Goal: Task Accomplishment & Management: Use online tool/utility

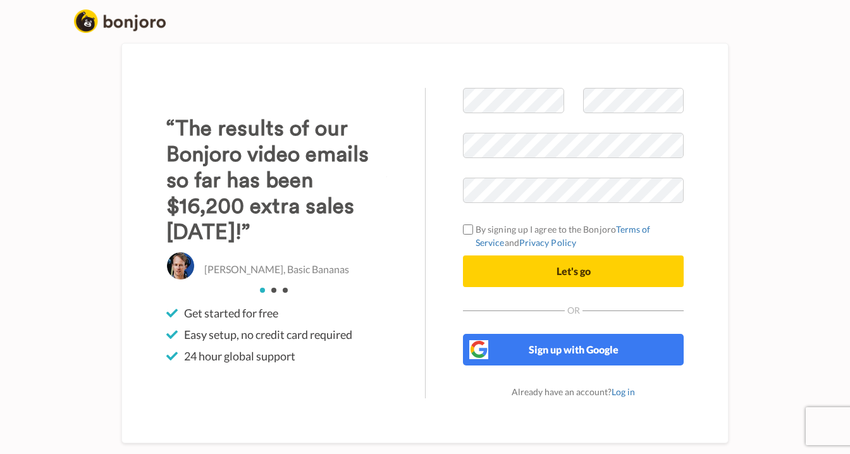
click at [412, 104] on div "“The results of our Bonjoro video emails so far has been $16,200 extra sales wi…" at bounding box center [276, 243] width 297 height 311
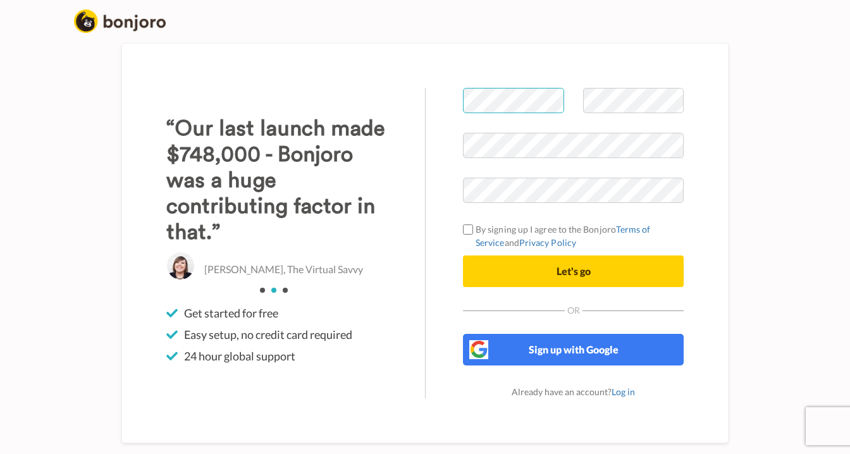
click at [439, 103] on div "Welcome to Bonjoro By signing up I agree to the Bonjoro Terms of Service and Pr…" at bounding box center [573, 243] width 297 height 311
click at [559, 102] on div at bounding box center [574, 110] width 240 height 45
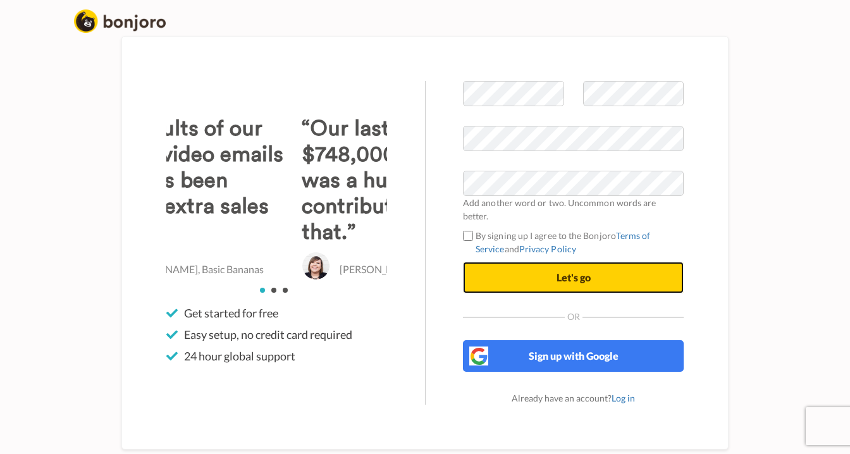
click at [562, 282] on button "Let's go" at bounding box center [573, 278] width 221 height 32
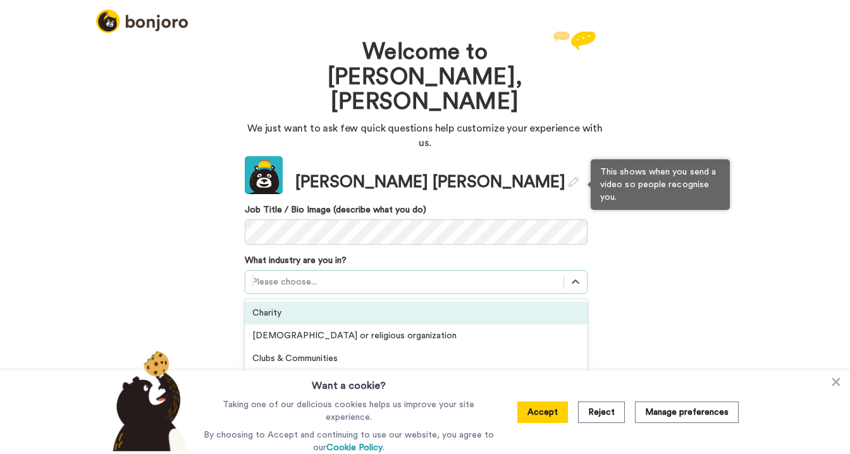
scroll to position [5, 0]
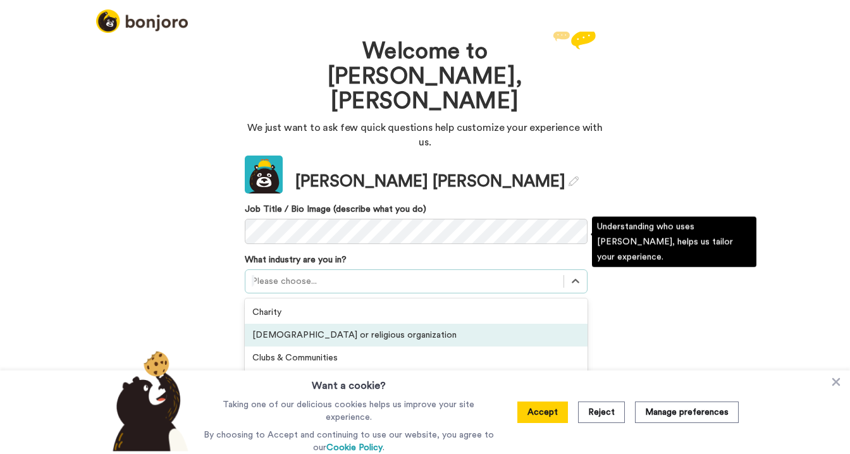
click at [284, 324] on div "Church or religious organization" at bounding box center [416, 335] width 343 height 23
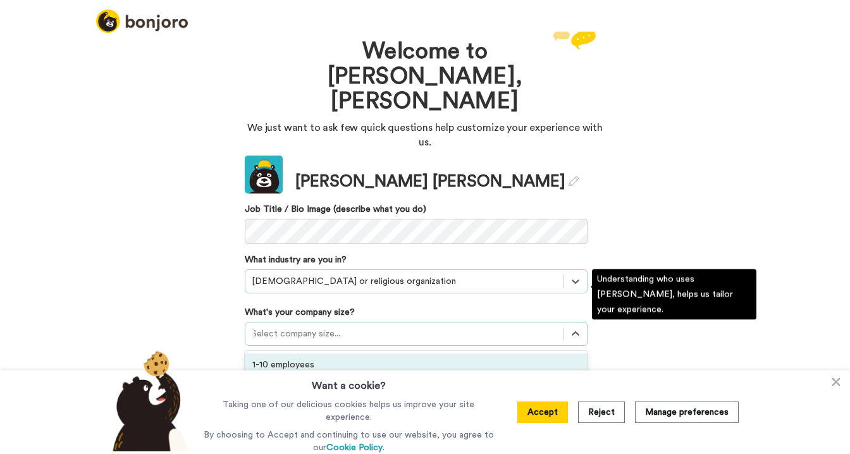
click at [290, 327] on div at bounding box center [405, 334] width 306 height 15
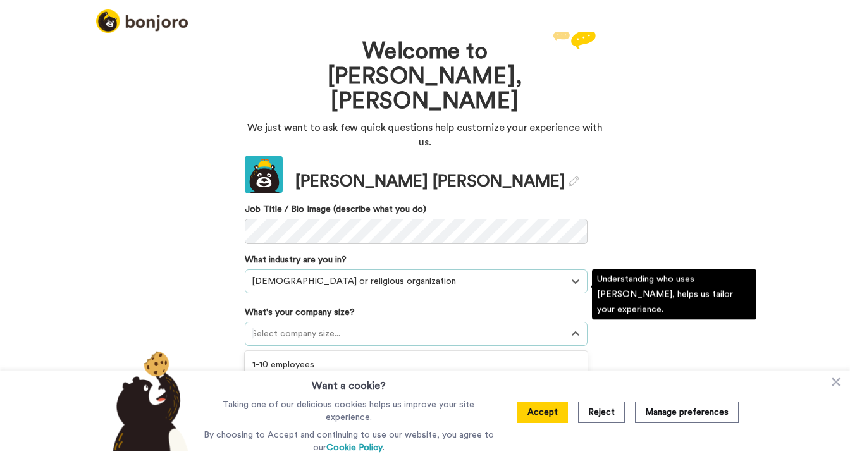
click at [285, 376] on div "11-50 employees" at bounding box center [416, 387] width 343 height 23
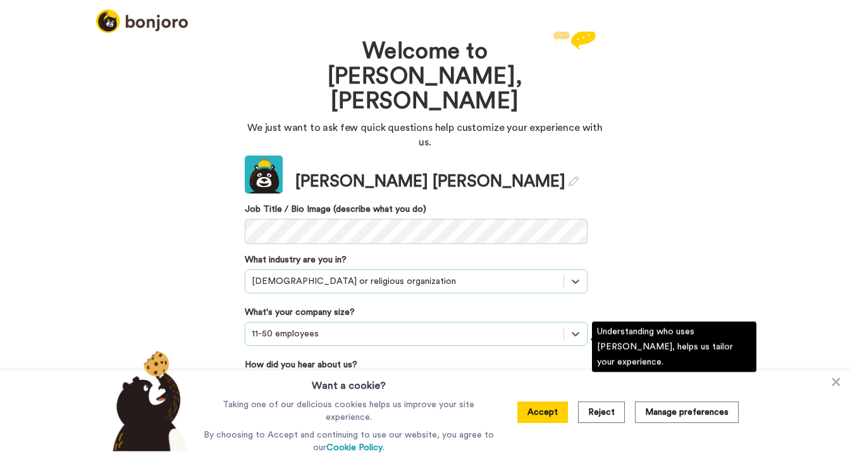
scroll to position [0, 0]
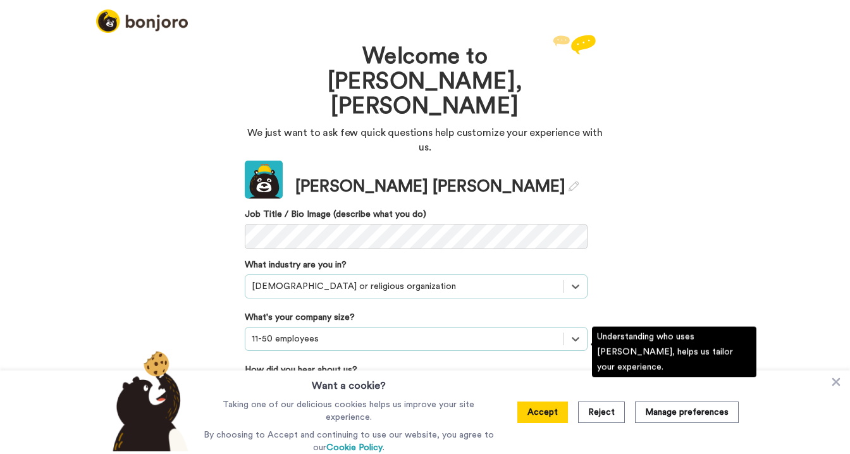
click at [293, 380] on div "Please choose..." at bounding box center [416, 392] width 343 height 24
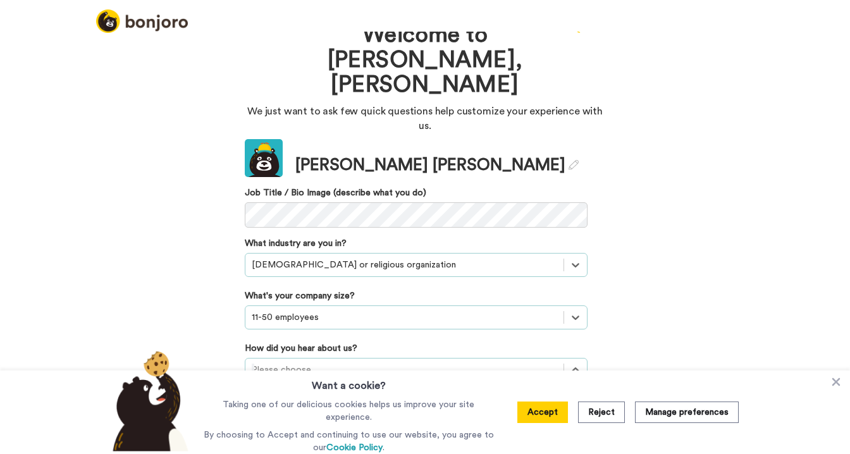
scroll to position [105, 0]
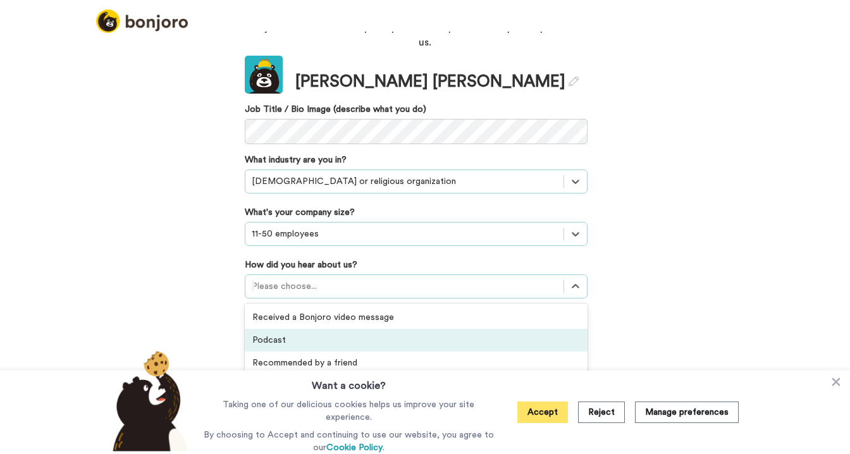
click at [538, 416] on button "Accept" at bounding box center [543, 413] width 51 height 22
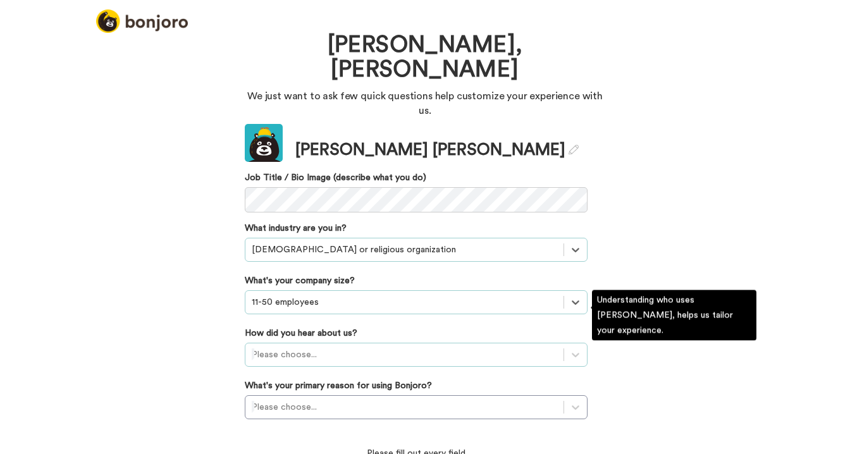
click at [302, 343] on div "Please choose..." at bounding box center [416, 355] width 343 height 24
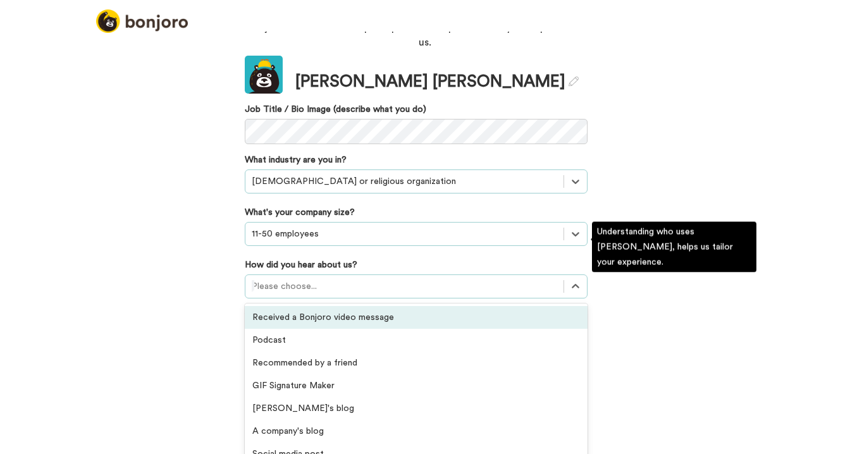
click at [345, 306] on div "Received a Bonjoro video message" at bounding box center [416, 317] width 343 height 23
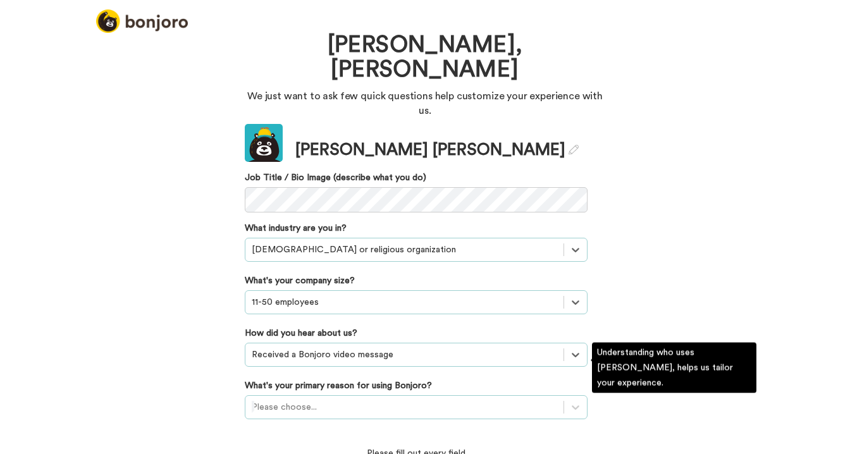
scroll to position [109, 0]
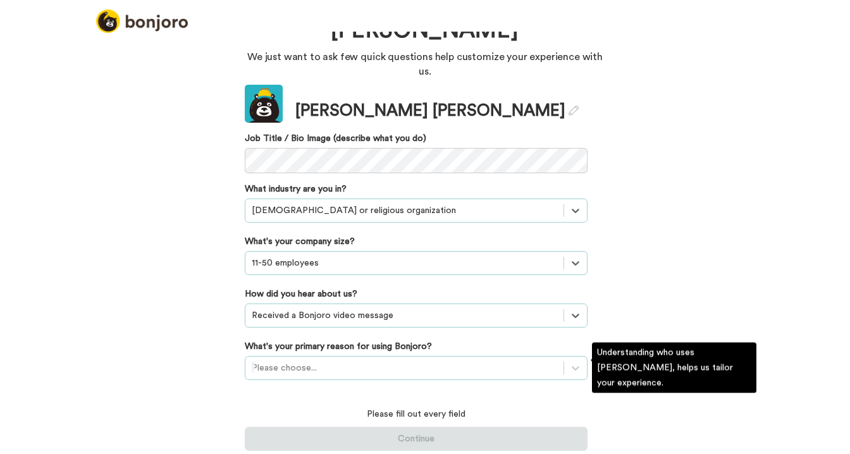
click at [356, 366] on div "Please choose..." at bounding box center [416, 368] width 343 height 24
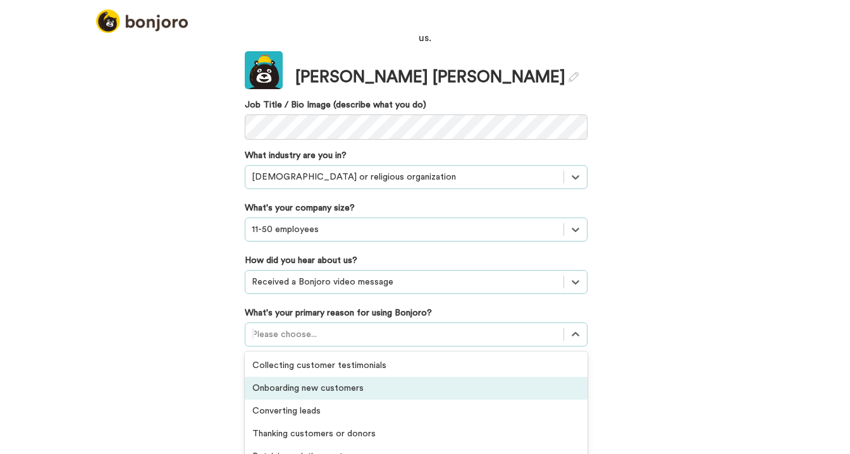
click at [332, 377] on div "Onboarding new customers" at bounding box center [416, 388] width 343 height 23
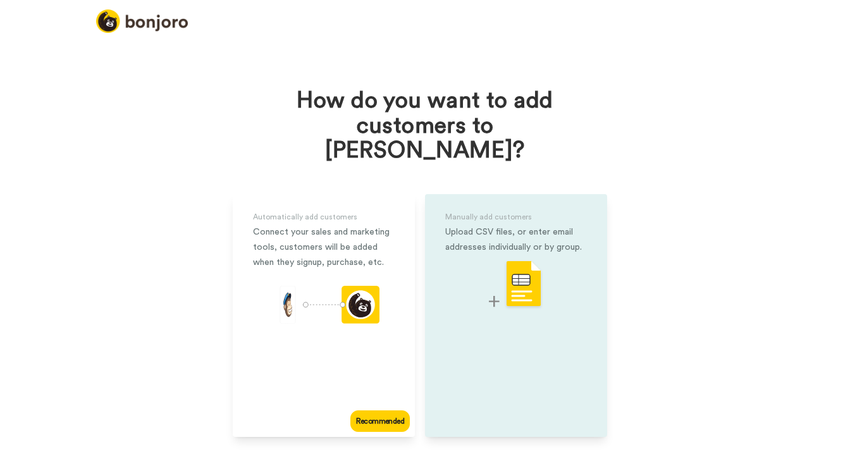
click at [587, 268] on div "Manually add customers Upload CSV files, or enter email addresses individually …" at bounding box center [516, 315] width 182 height 243
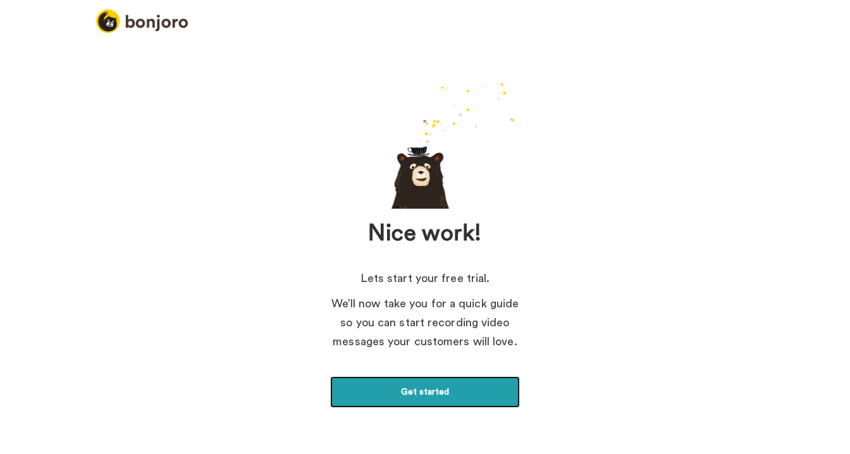
click at [418, 397] on link "Get started" at bounding box center [425, 392] width 190 height 32
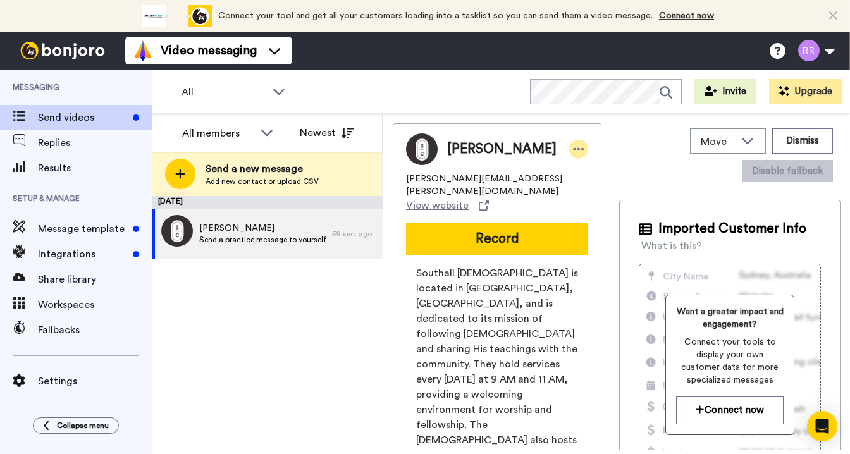
click at [573, 152] on icon at bounding box center [578, 149] width 11 height 13
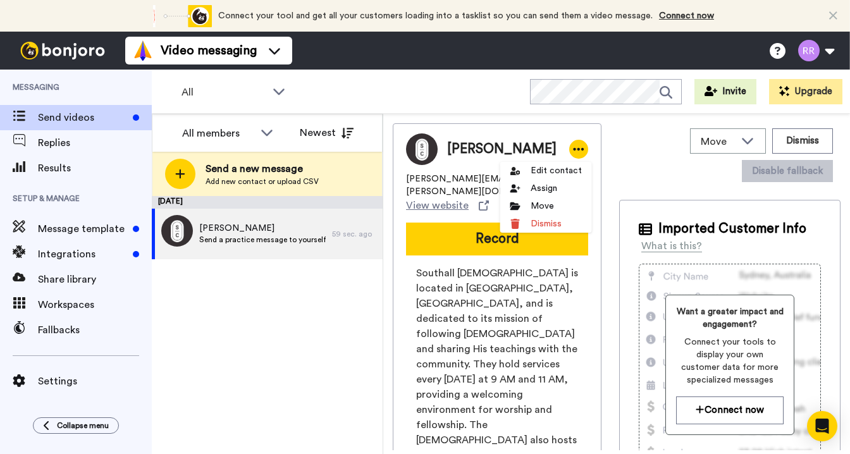
click at [474, 151] on span "Rachel" at bounding box center [501, 149] width 109 height 19
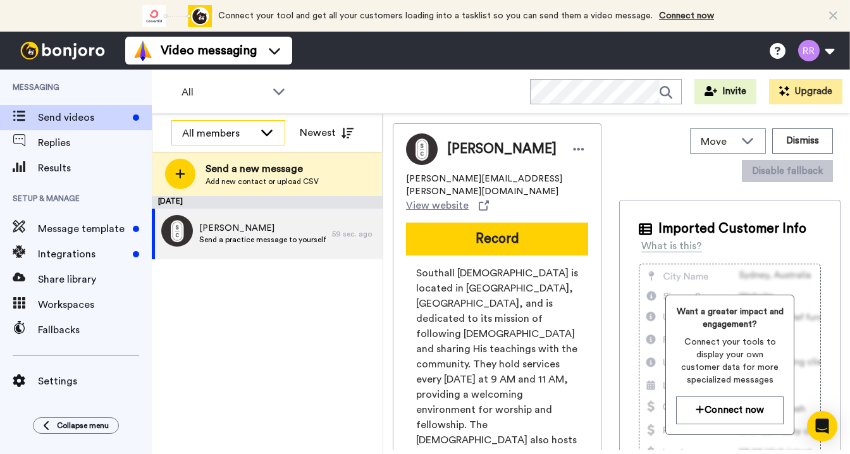
click at [209, 139] on div "All members" at bounding box center [218, 133] width 72 height 15
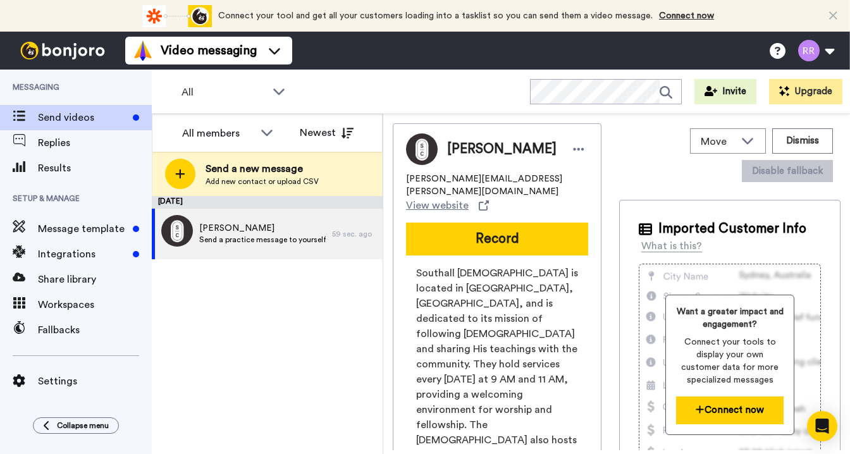
click at [725, 412] on button "Connect now" at bounding box center [729, 410] width 107 height 27
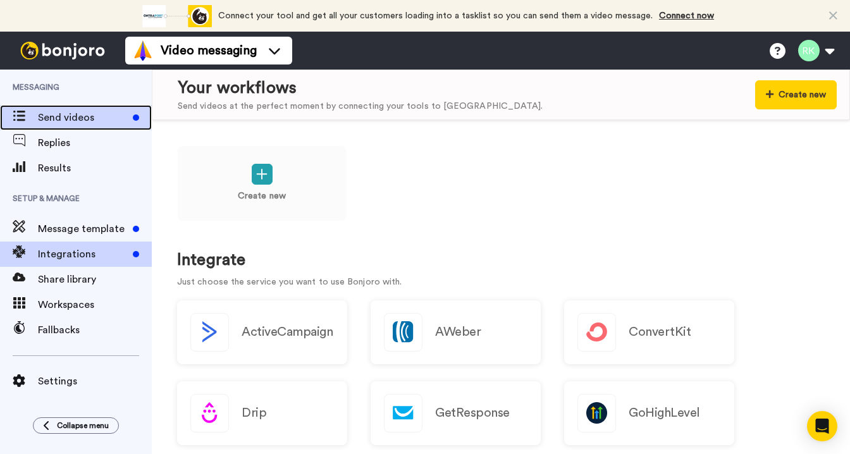
click at [68, 119] on span "Send videos" at bounding box center [83, 117] width 90 height 15
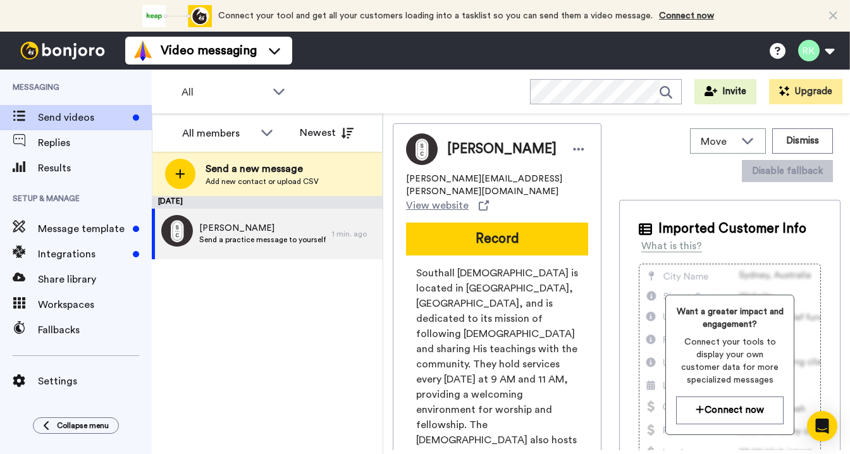
click at [277, 137] on div "All members" at bounding box center [228, 133] width 113 height 25
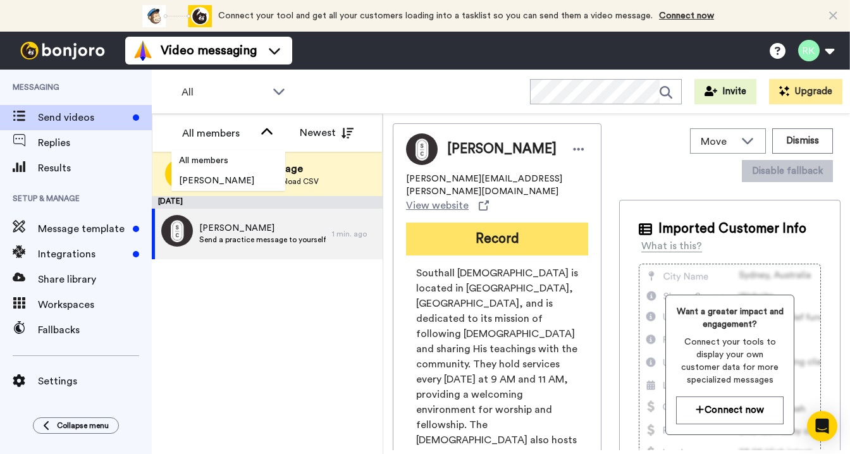
click at [503, 223] on button "Record" at bounding box center [497, 239] width 182 height 33
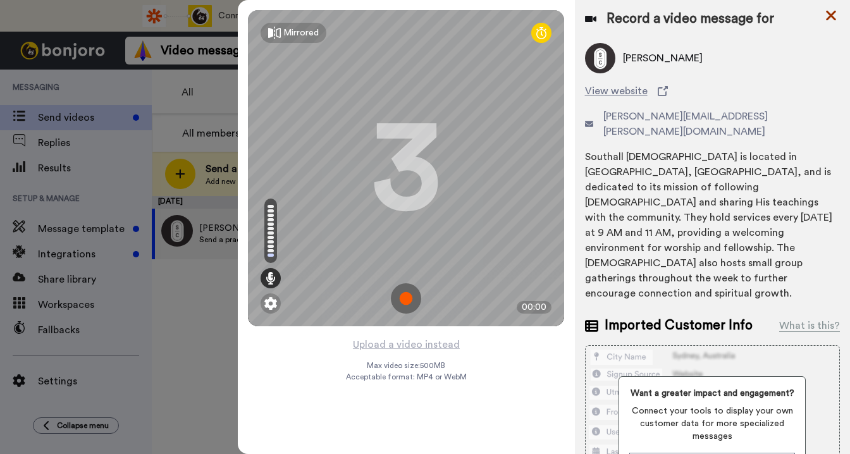
click at [833, 16] on icon at bounding box center [831, 16] width 10 height 10
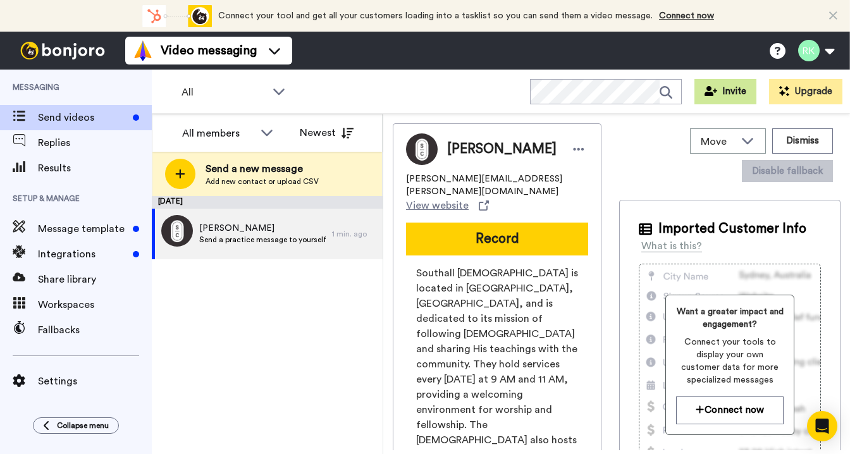
click at [725, 97] on button "Invite" at bounding box center [726, 91] width 62 height 25
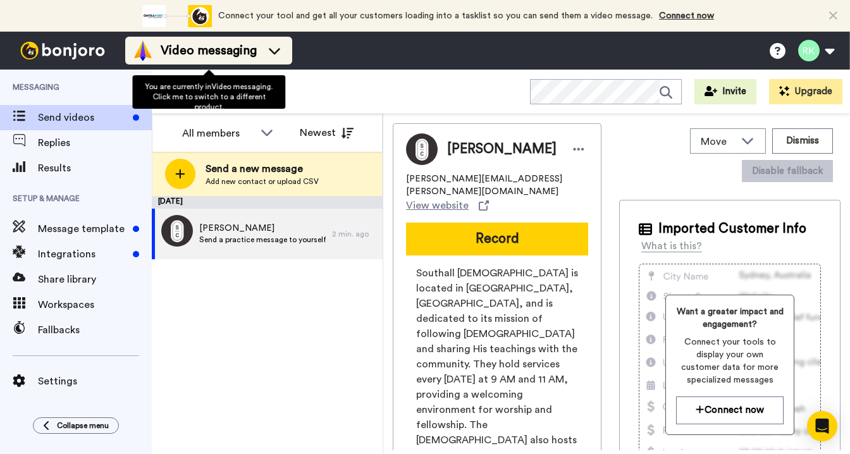
click at [267, 54] on icon at bounding box center [274, 50] width 20 height 13
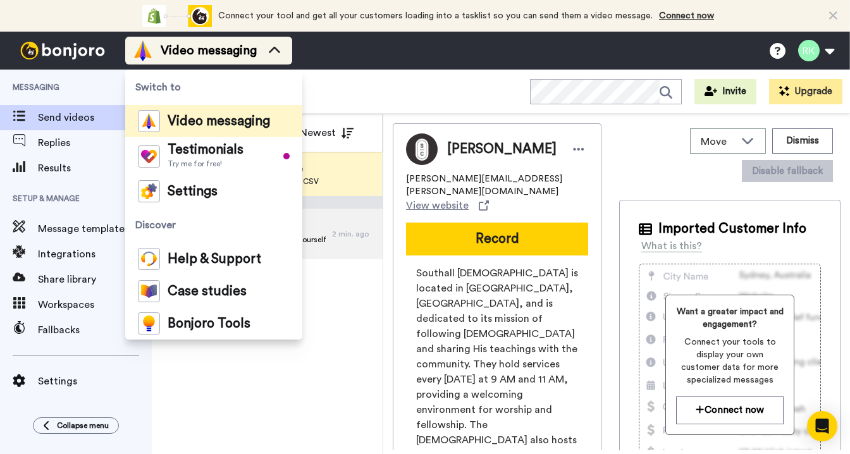
click at [277, 54] on icon at bounding box center [274, 50] width 20 height 13
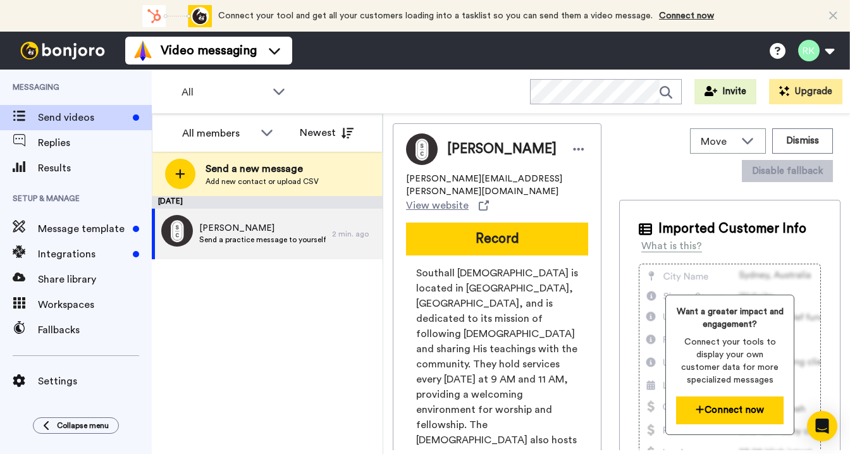
click at [740, 414] on button "Connect now" at bounding box center [729, 410] width 107 height 27
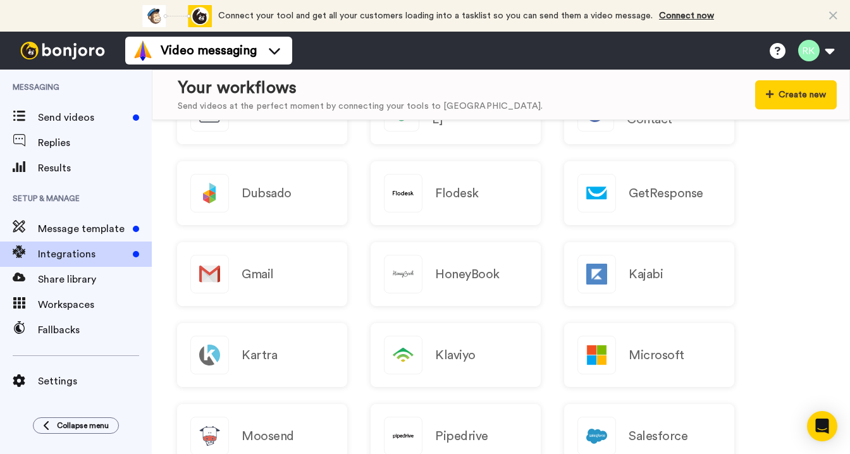
scroll to position [1290, 0]
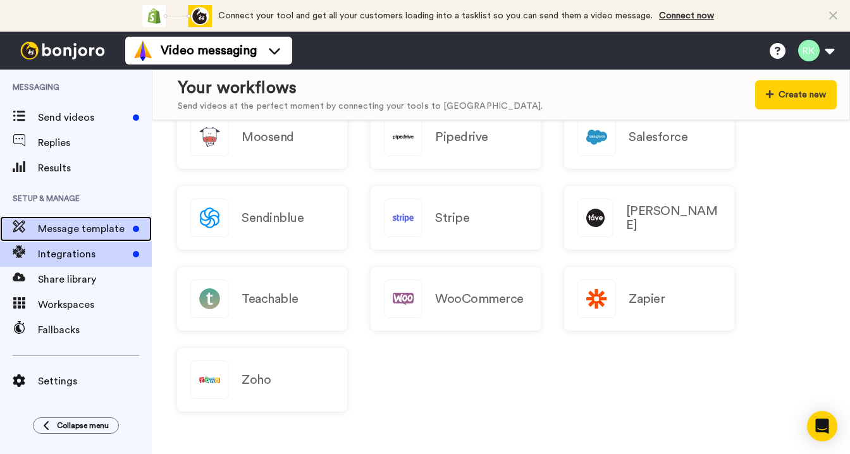
click at [73, 232] on span "Message template" at bounding box center [83, 228] width 90 height 15
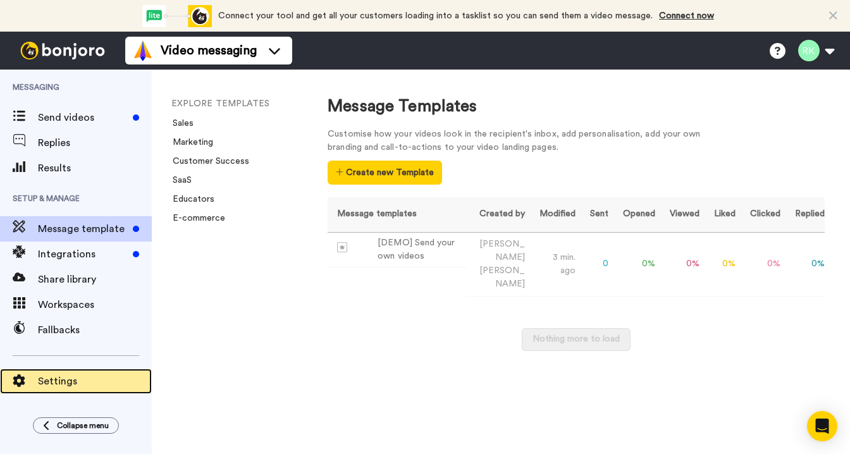
click at [72, 379] on span "Settings" at bounding box center [95, 381] width 114 height 15
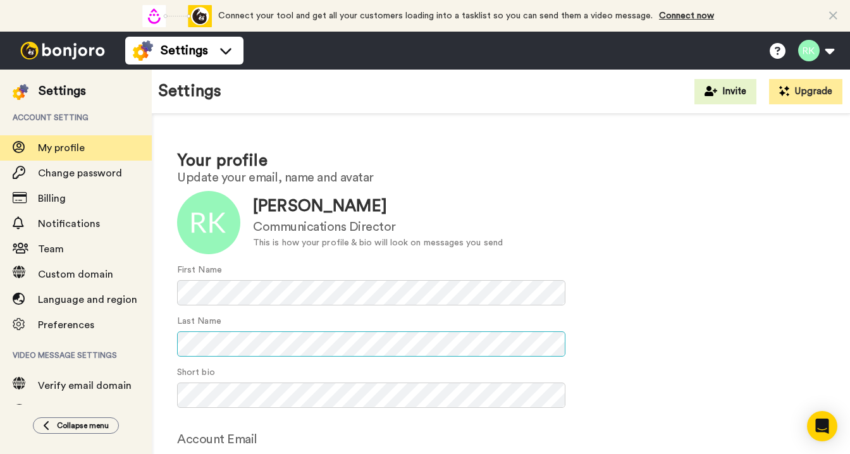
click at [170, 343] on div "Your profile Update your email, name and avatar Update Rachel Kierstead Communi…" at bounding box center [501, 337] width 699 height 447
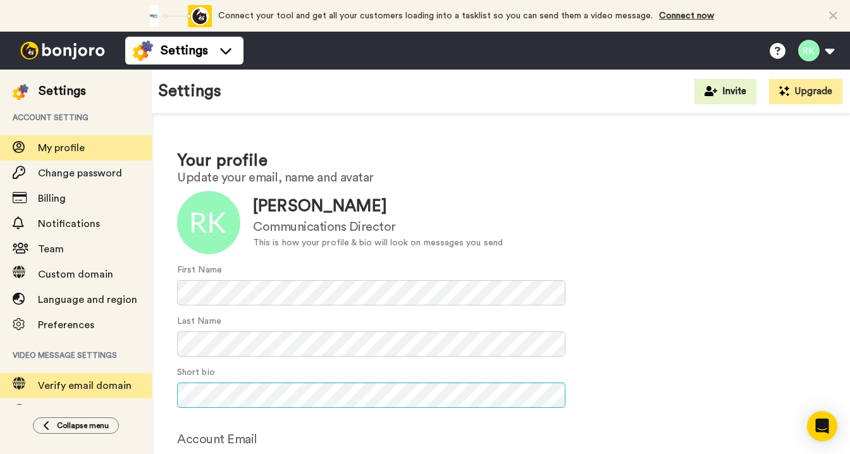
click at [119, 387] on div "Settings Account setting My profile Change password Billing Notifications Team …" at bounding box center [425, 262] width 850 height 385
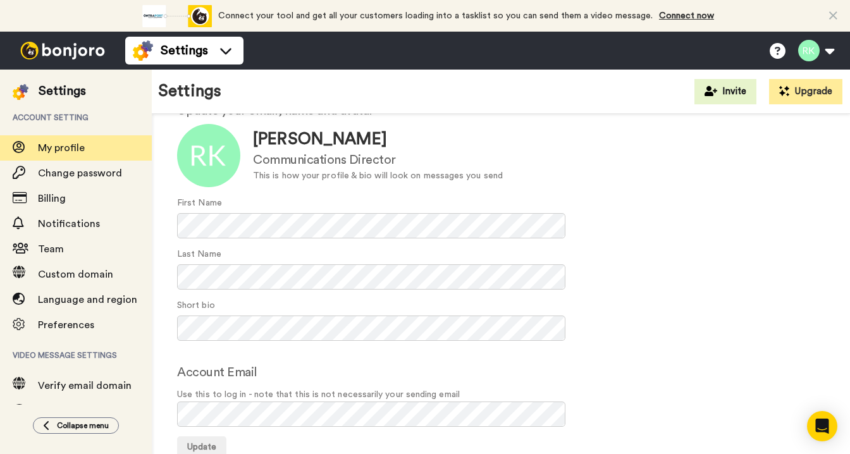
click at [355, 366] on div "Account Email Use this to log in - note that this is not necessarily your sendi…" at bounding box center [501, 395] width 648 height 64
click at [201, 440] on button "Update" at bounding box center [201, 448] width 49 height 23
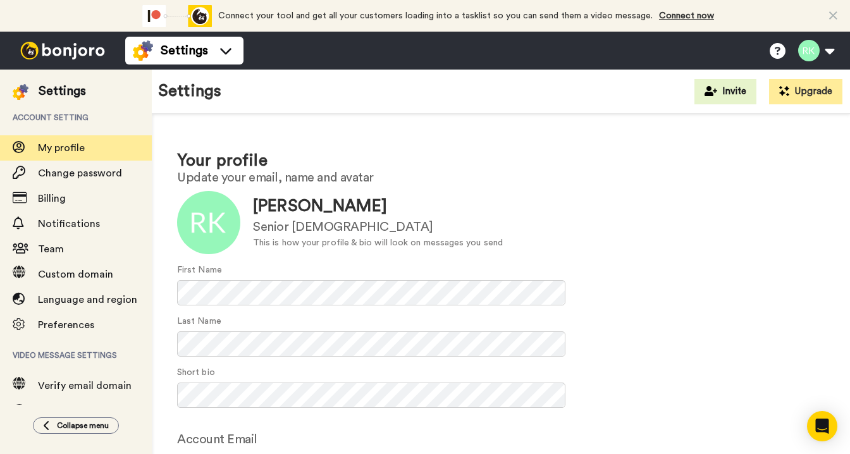
click at [78, 55] on img at bounding box center [62, 51] width 95 height 18
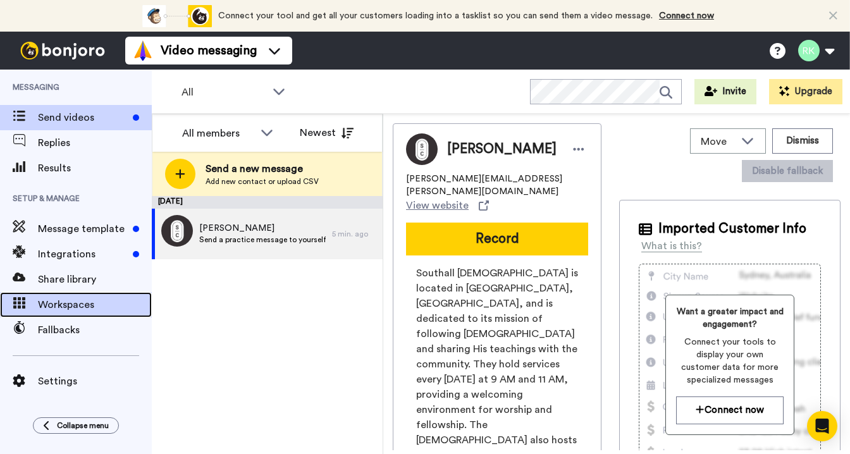
click at [75, 302] on span "Workspaces" at bounding box center [95, 304] width 114 height 15
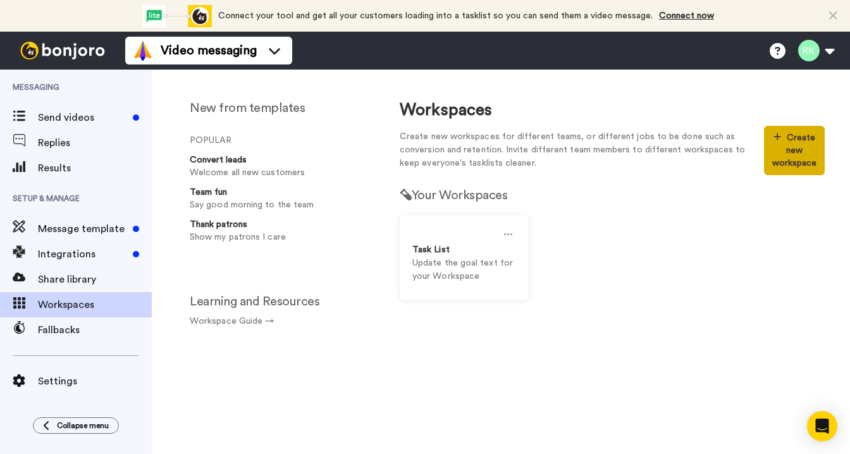
click at [805, 144] on button "Create new workspace" at bounding box center [794, 150] width 61 height 49
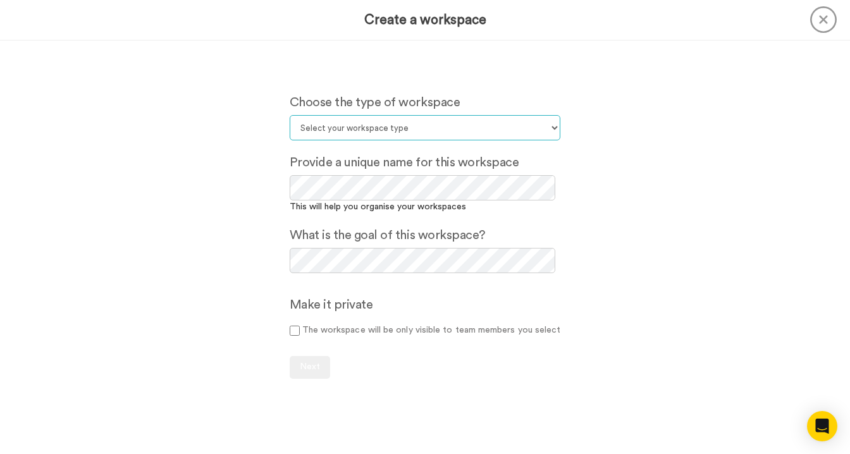
click at [469, 135] on select "Select your workspace type Default Onboarding Activation Retention Team updates…" at bounding box center [425, 127] width 271 height 25
select select "Team updates"
click at [292, 115] on select "Select your workspace type Default Onboarding Activation Retention Team updates…" at bounding box center [425, 127] width 271 height 25
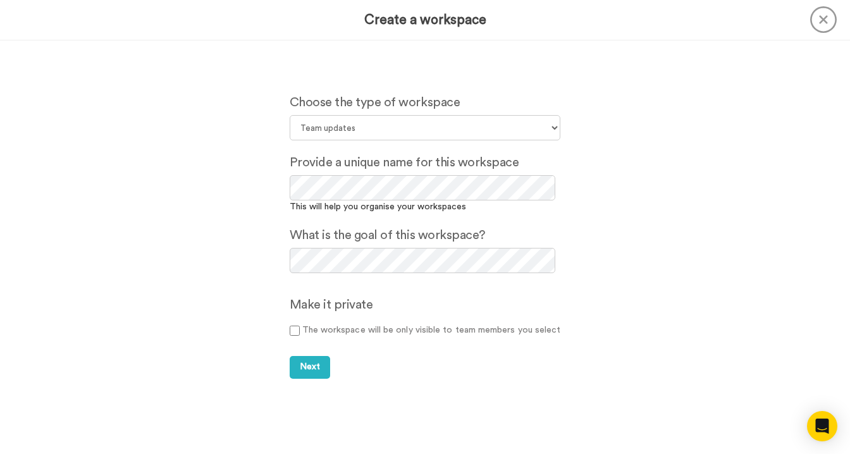
click at [360, 328] on label "The workspace will be only visible to team members you select" at bounding box center [425, 330] width 271 height 13
click at [310, 376] on button "Next" at bounding box center [310, 367] width 40 height 23
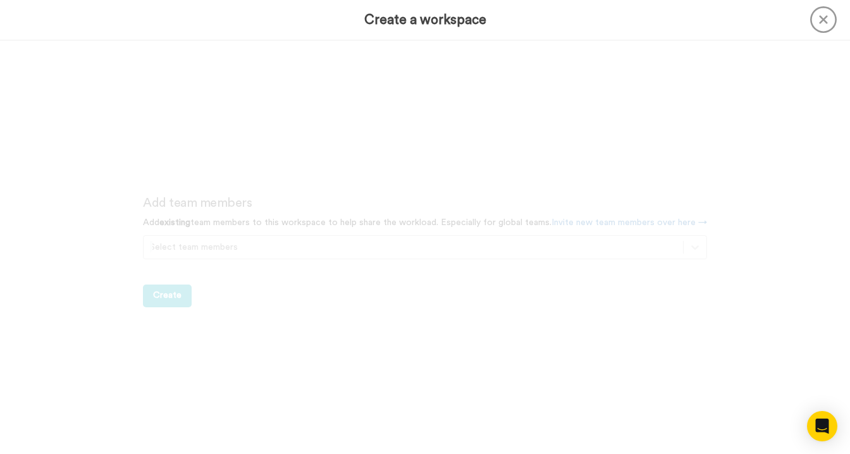
scroll to position [414, 0]
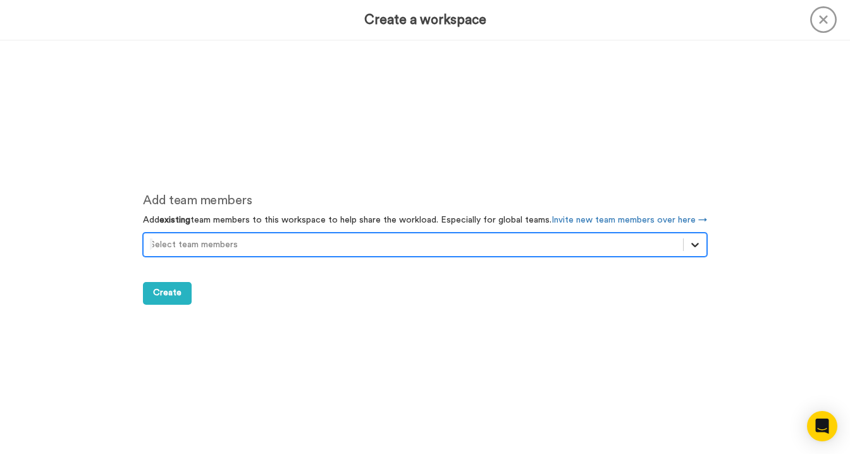
click at [696, 244] on icon at bounding box center [696, 245] width 8 height 4
click at [182, 293] on button "Create" at bounding box center [167, 293] width 49 height 23
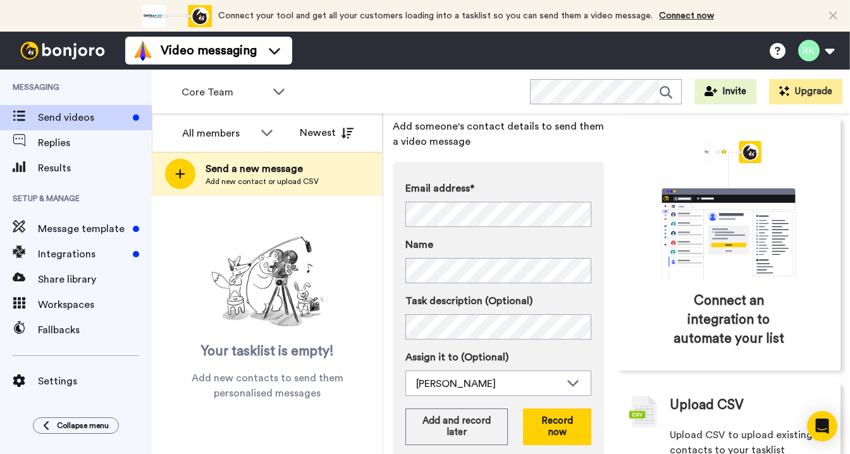
scroll to position [101, 0]
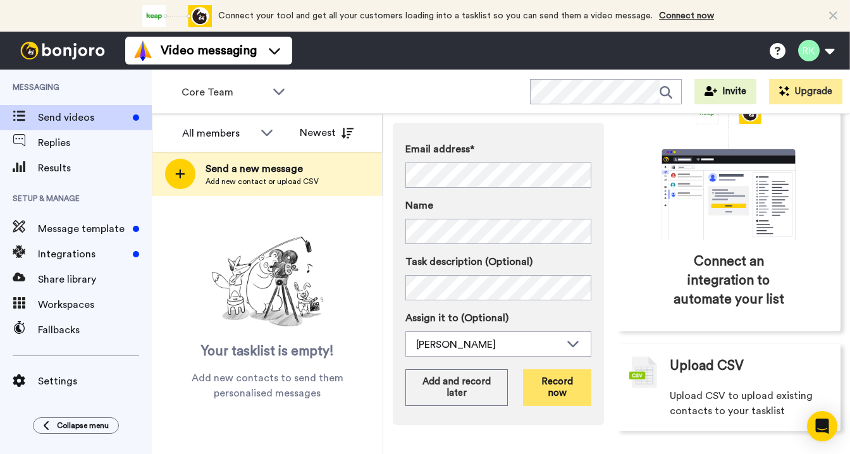
click at [556, 378] on button "Record now" at bounding box center [557, 388] width 68 height 37
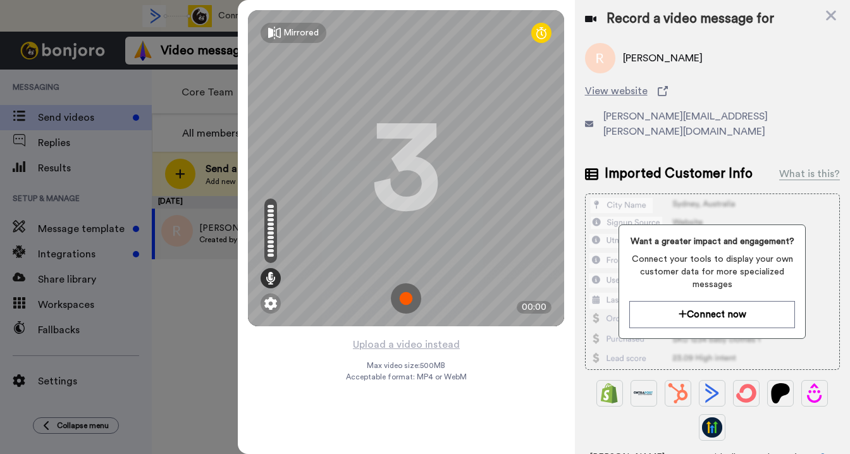
click at [412, 299] on img at bounding box center [406, 298] width 30 height 30
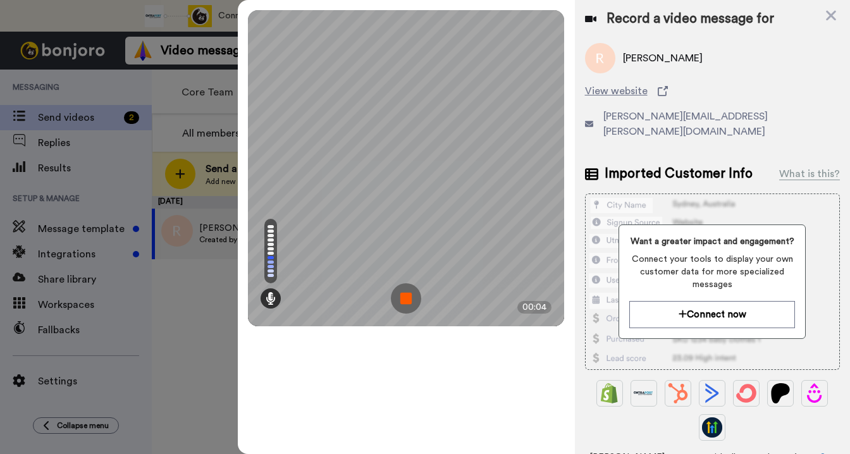
click at [402, 300] on img at bounding box center [406, 298] width 30 height 30
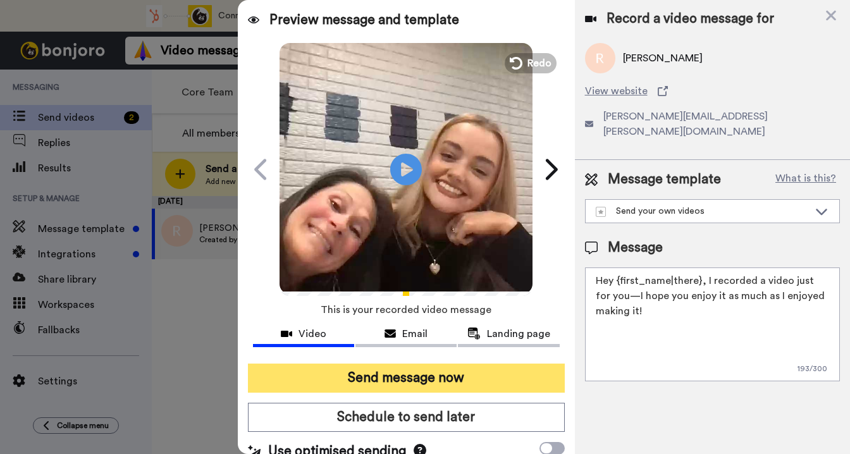
click at [410, 378] on button "Send message now" at bounding box center [406, 378] width 316 height 29
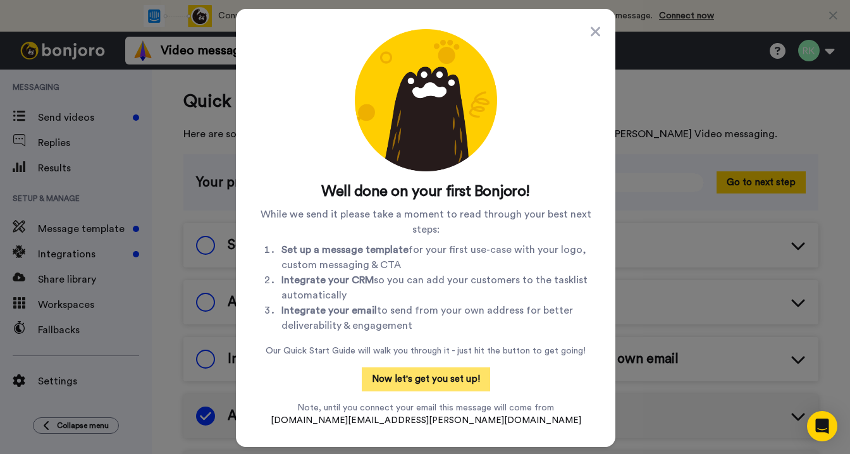
click at [430, 382] on button "Now let's get you set up!" at bounding box center [426, 380] width 128 height 24
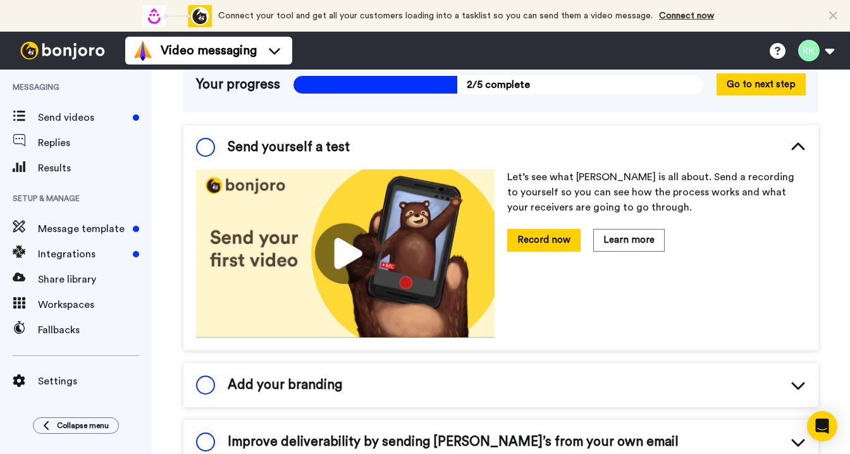
scroll to position [84, 0]
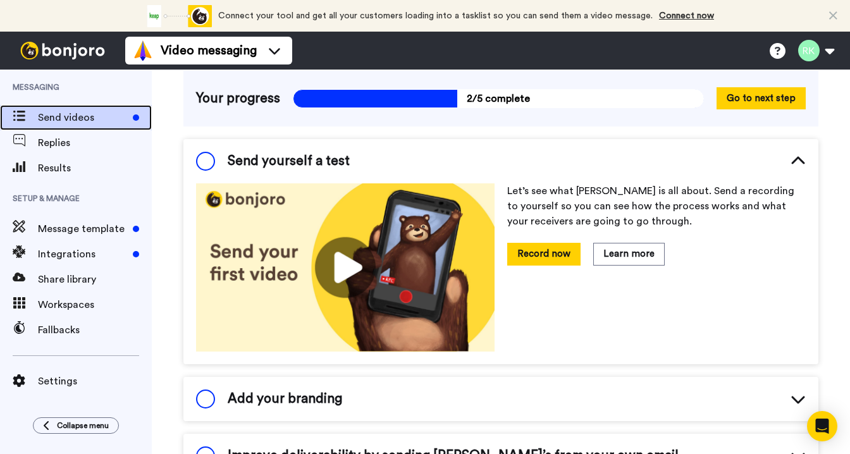
click at [73, 108] on div "Send videos" at bounding box center [76, 117] width 152 height 25
